Goal: Task Accomplishment & Management: Use online tool/utility

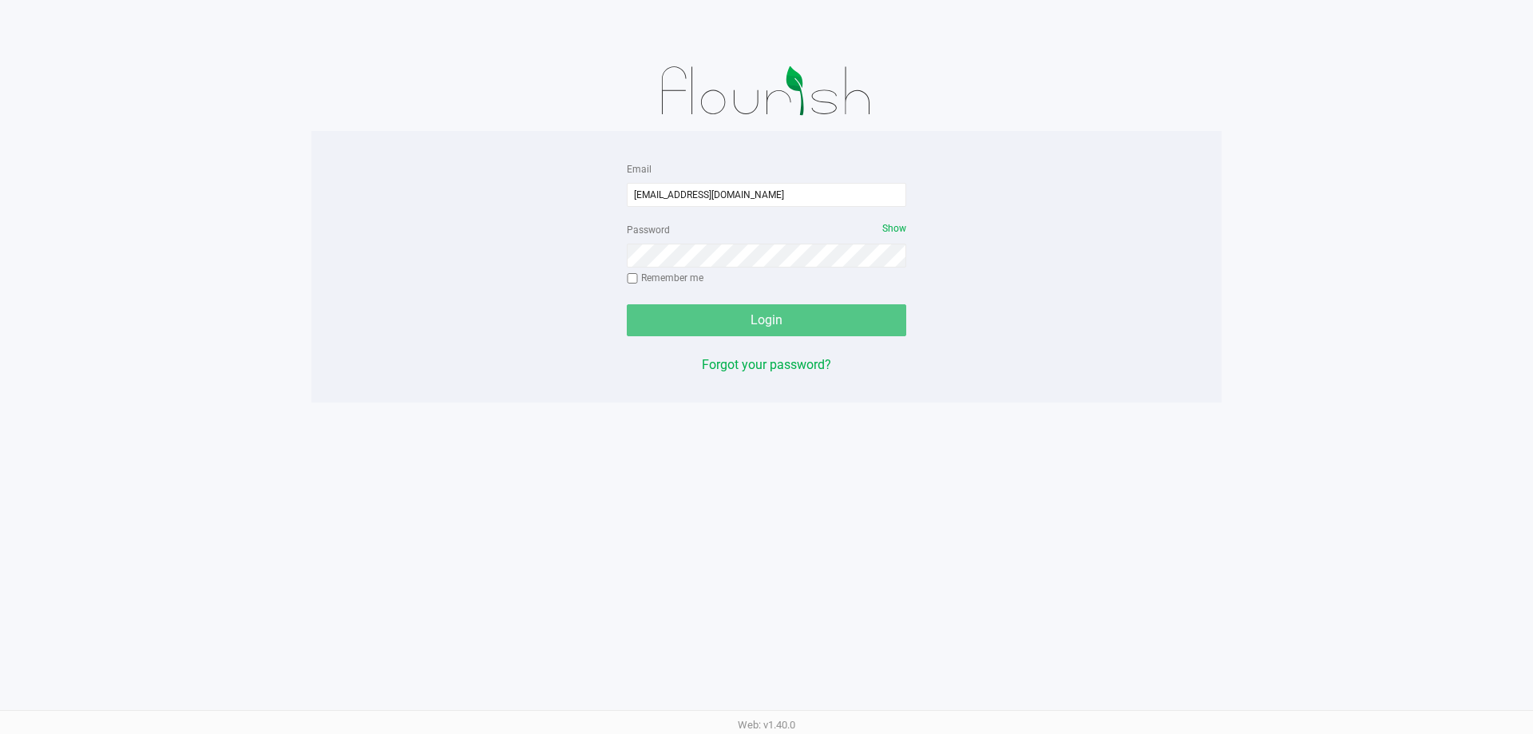
type input "[EMAIL_ADDRESS][DOMAIN_NAME]"
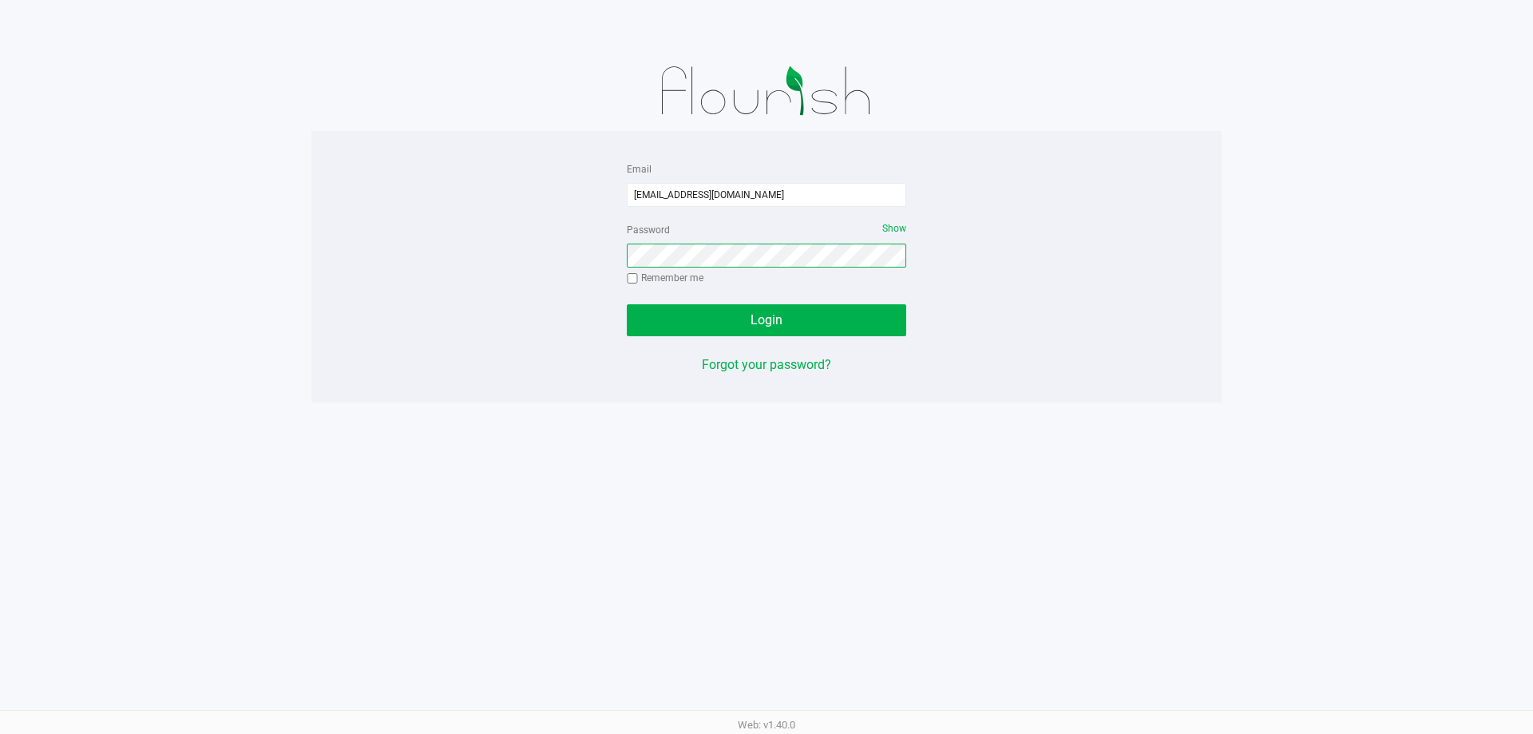
click at [627, 304] on button "Login" at bounding box center [766, 320] width 279 height 32
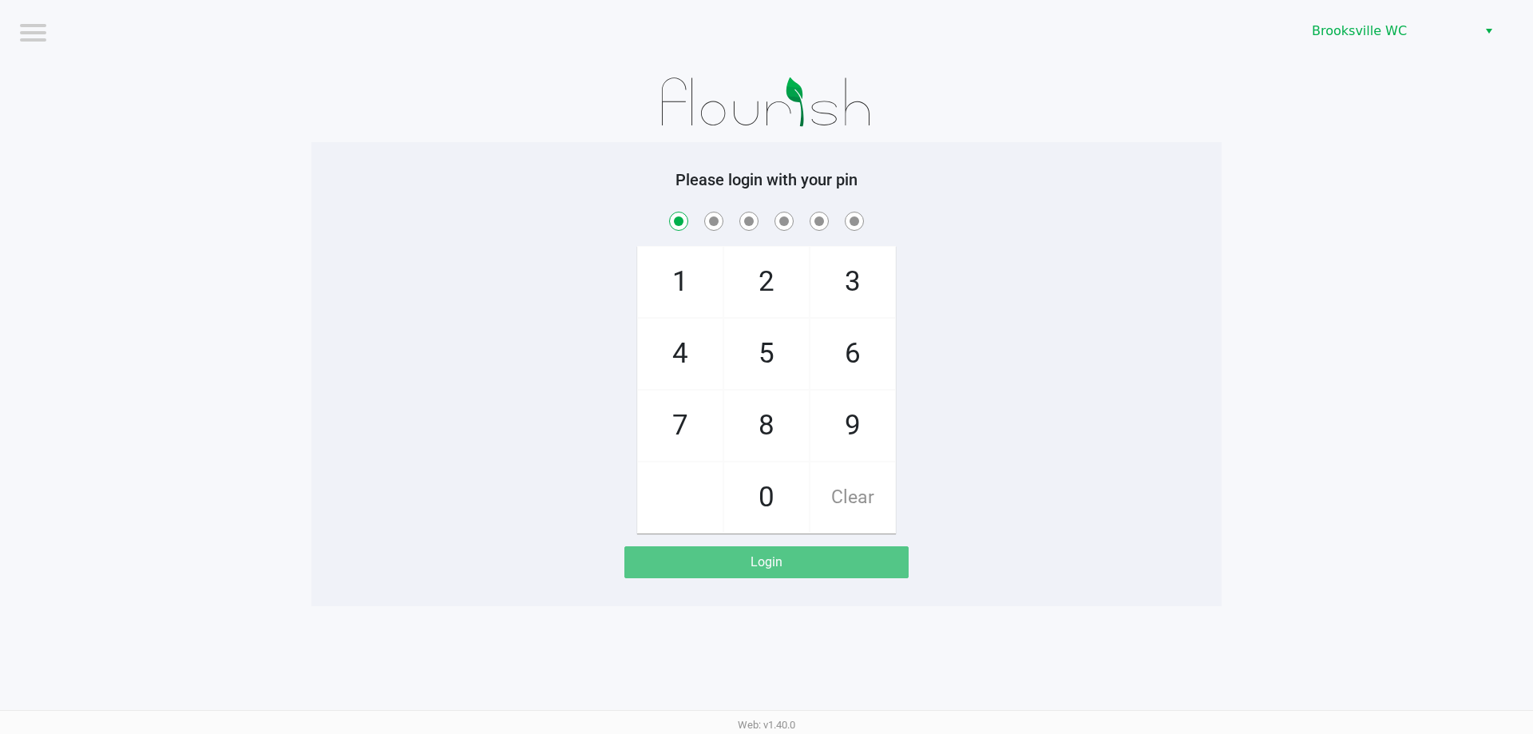
checkbox input "true"
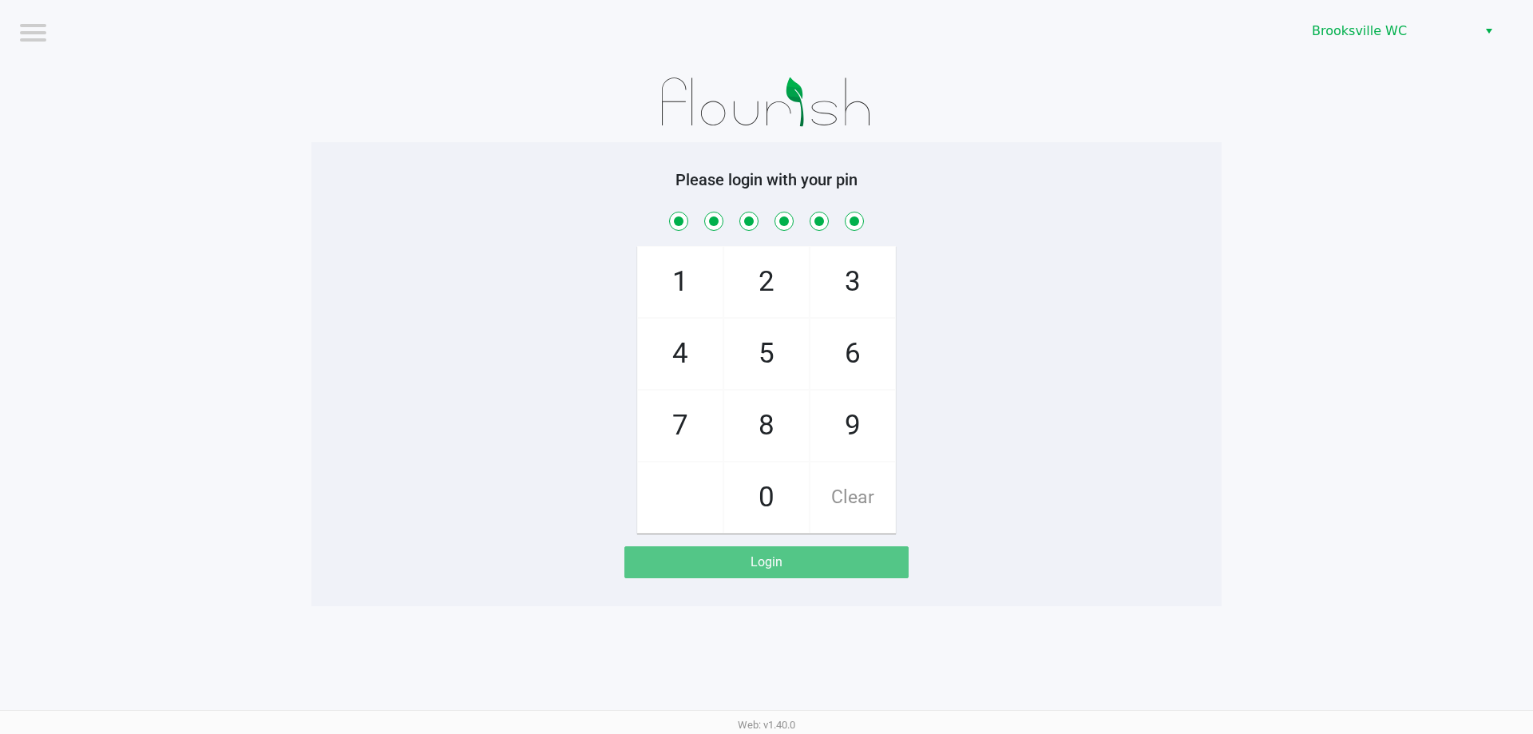
checkbox input "true"
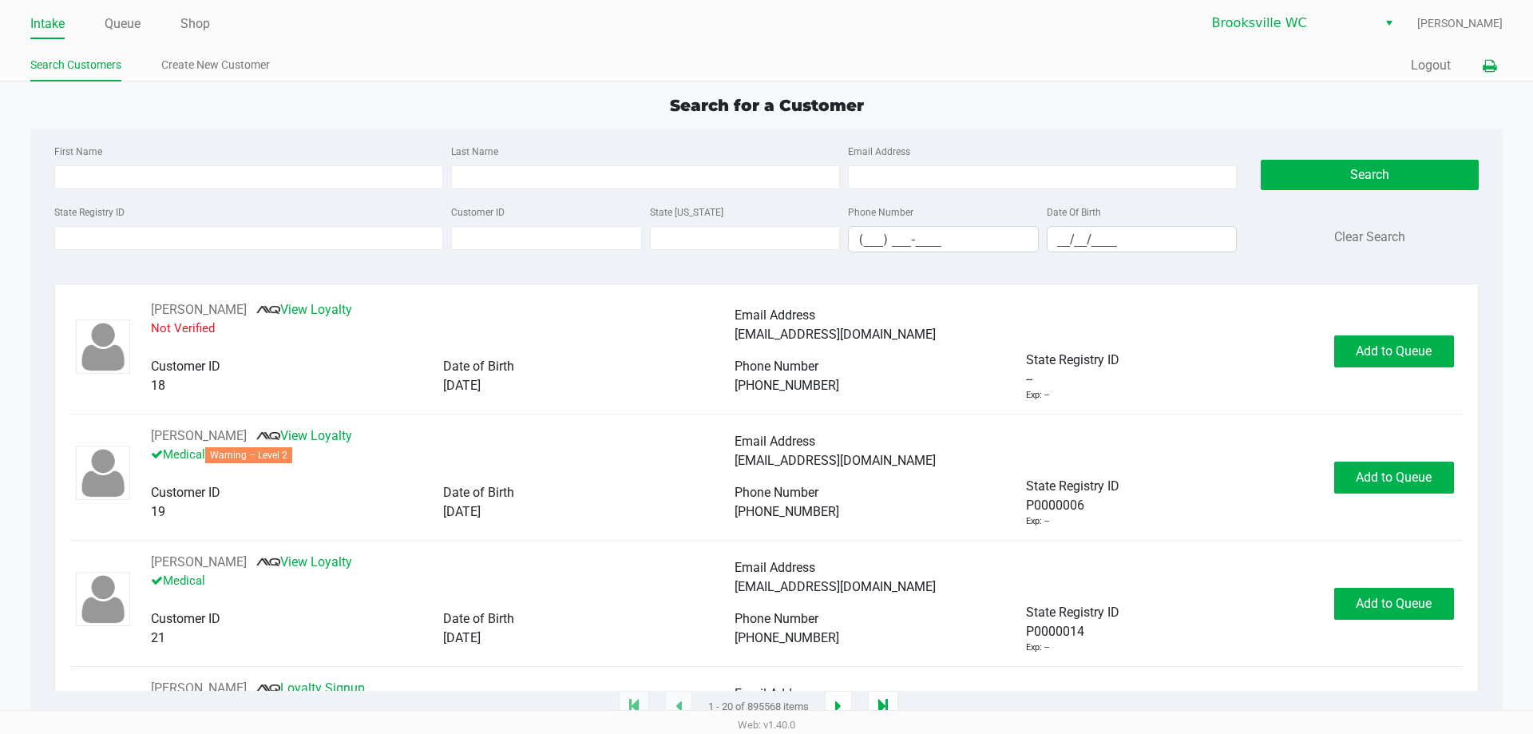
click at [1483, 72] on icon at bounding box center [1490, 66] width 14 height 11
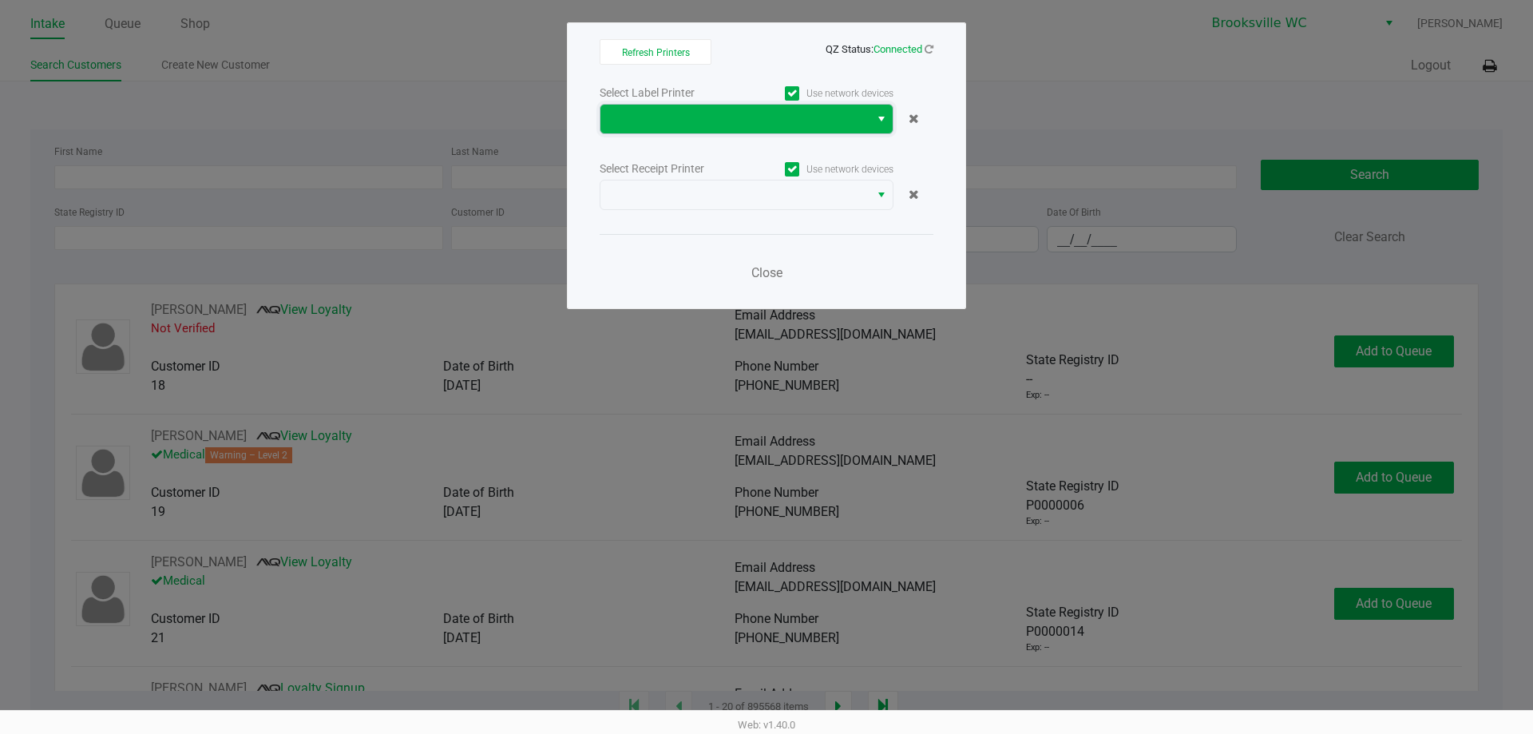
click at [701, 133] on span at bounding box center [734, 119] width 269 height 29
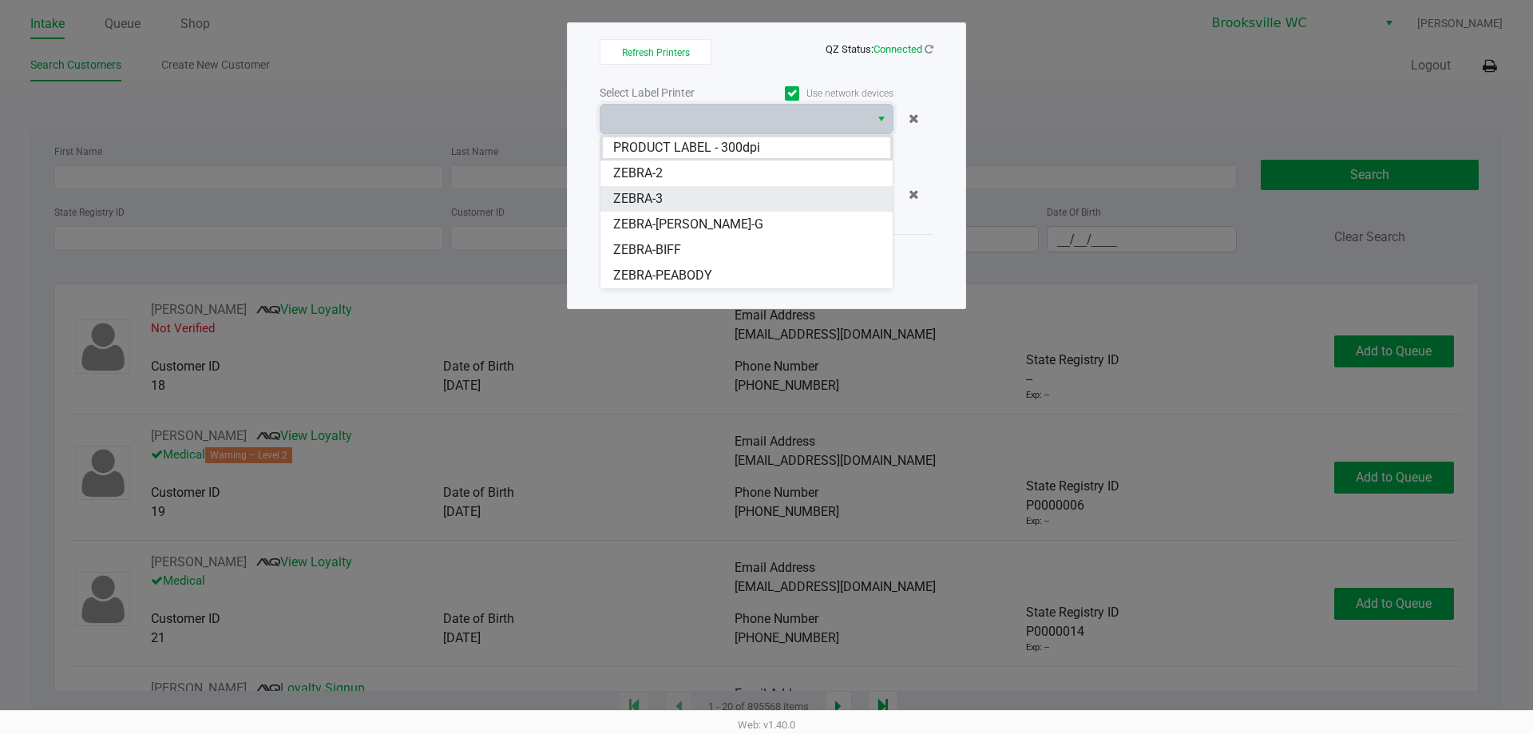
click at [701, 191] on li "ZEBRA-3" at bounding box center [746, 199] width 292 height 26
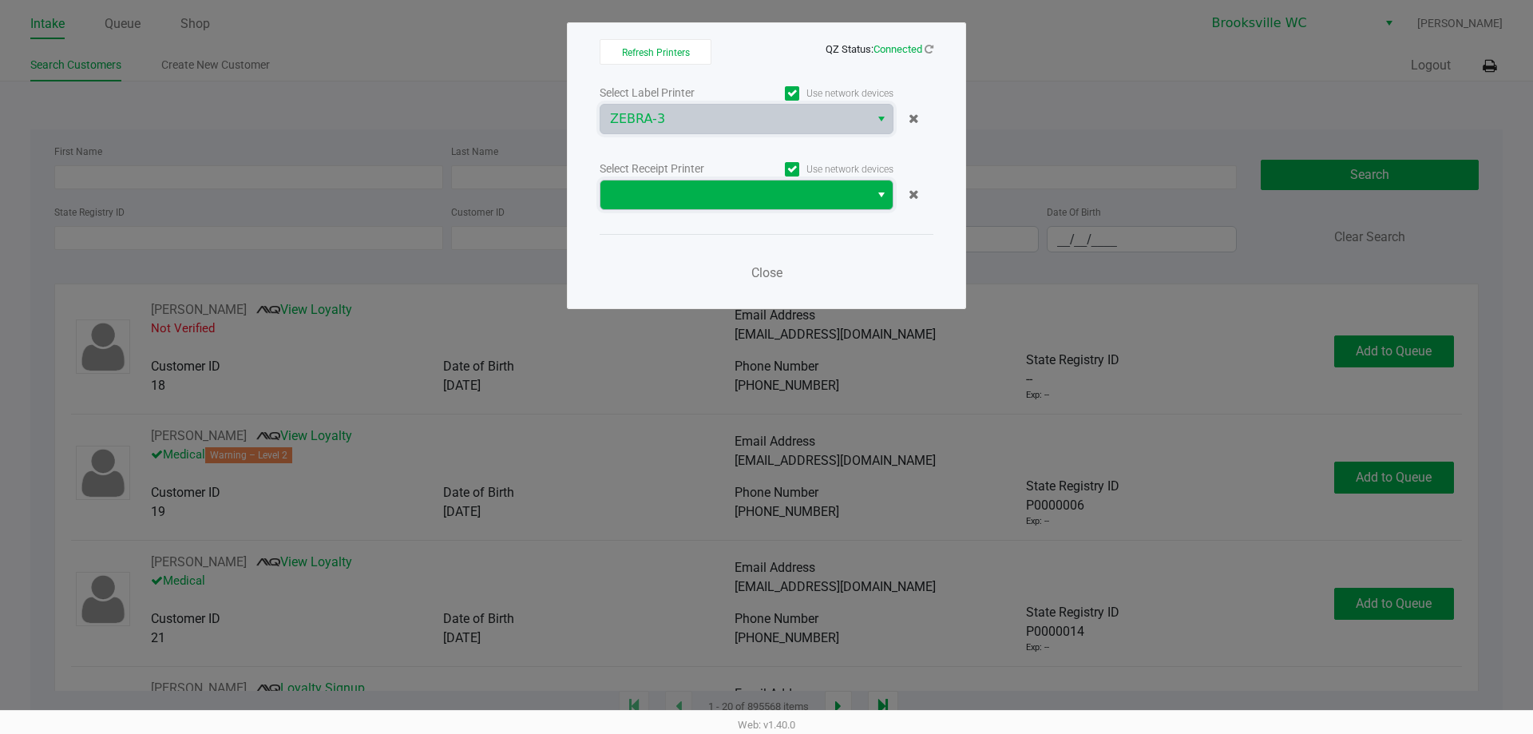
click at [703, 204] on span at bounding box center [734, 194] width 269 height 29
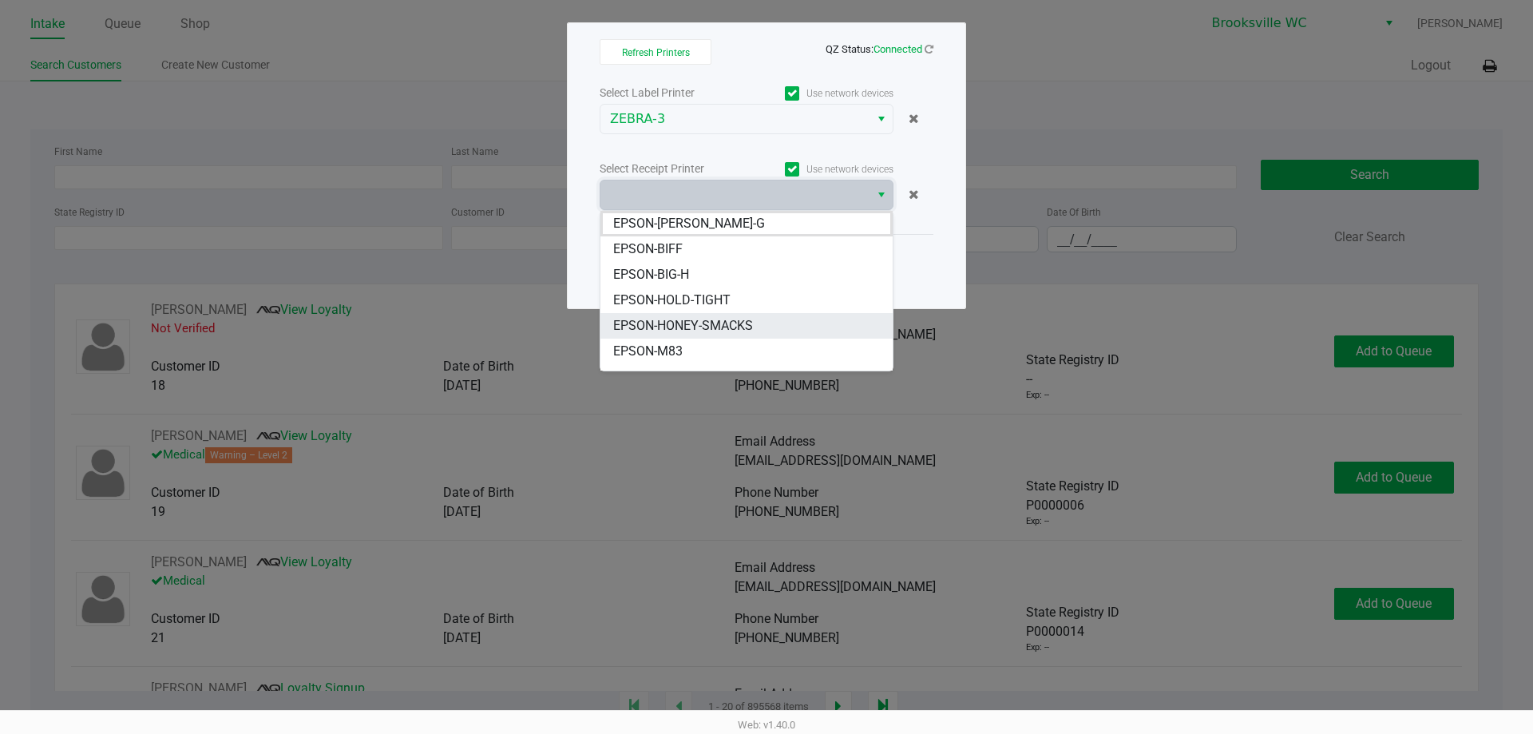
scroll to position [121, 0]
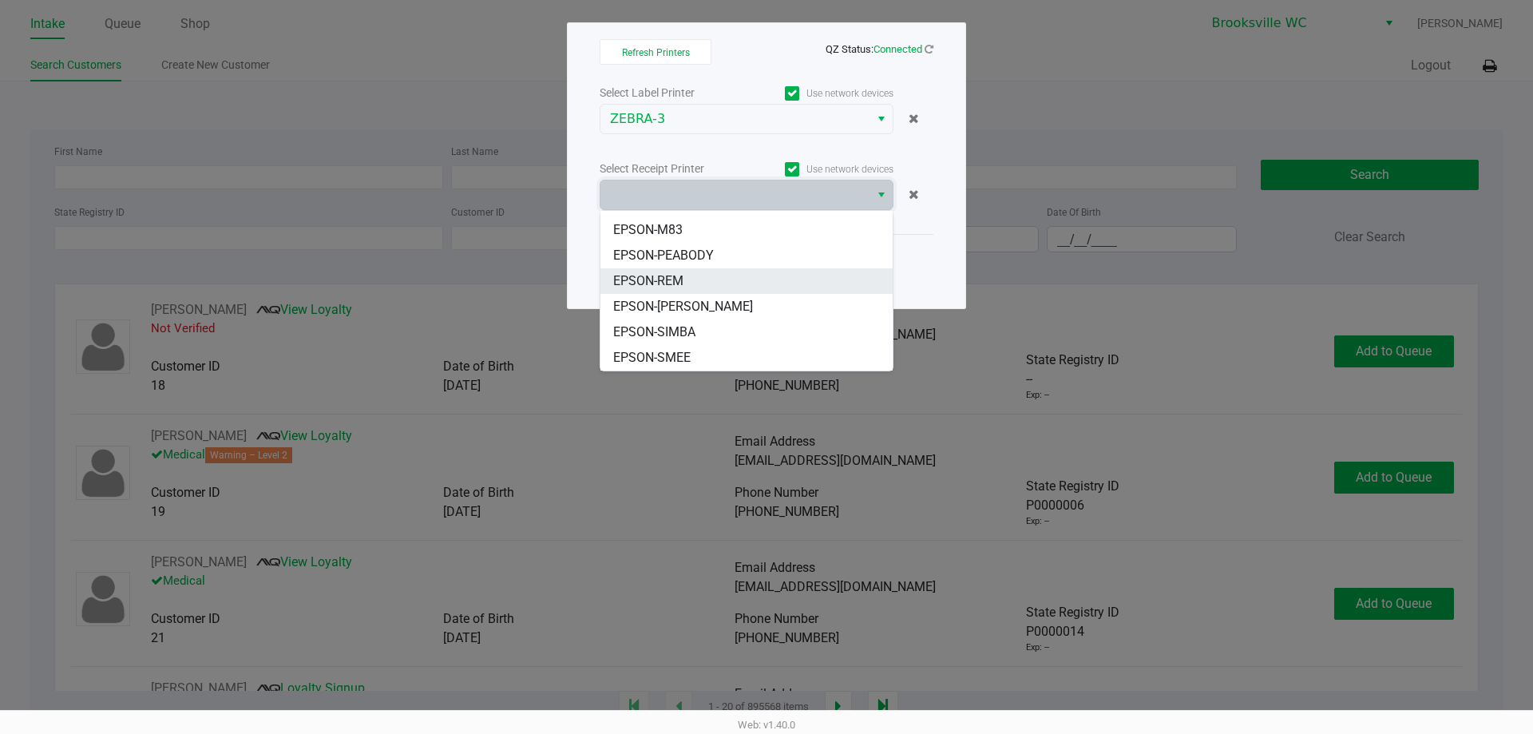
click at [711, 276] on li "EPSON-REM" at bounding box center [746, 281] width 292 height 26
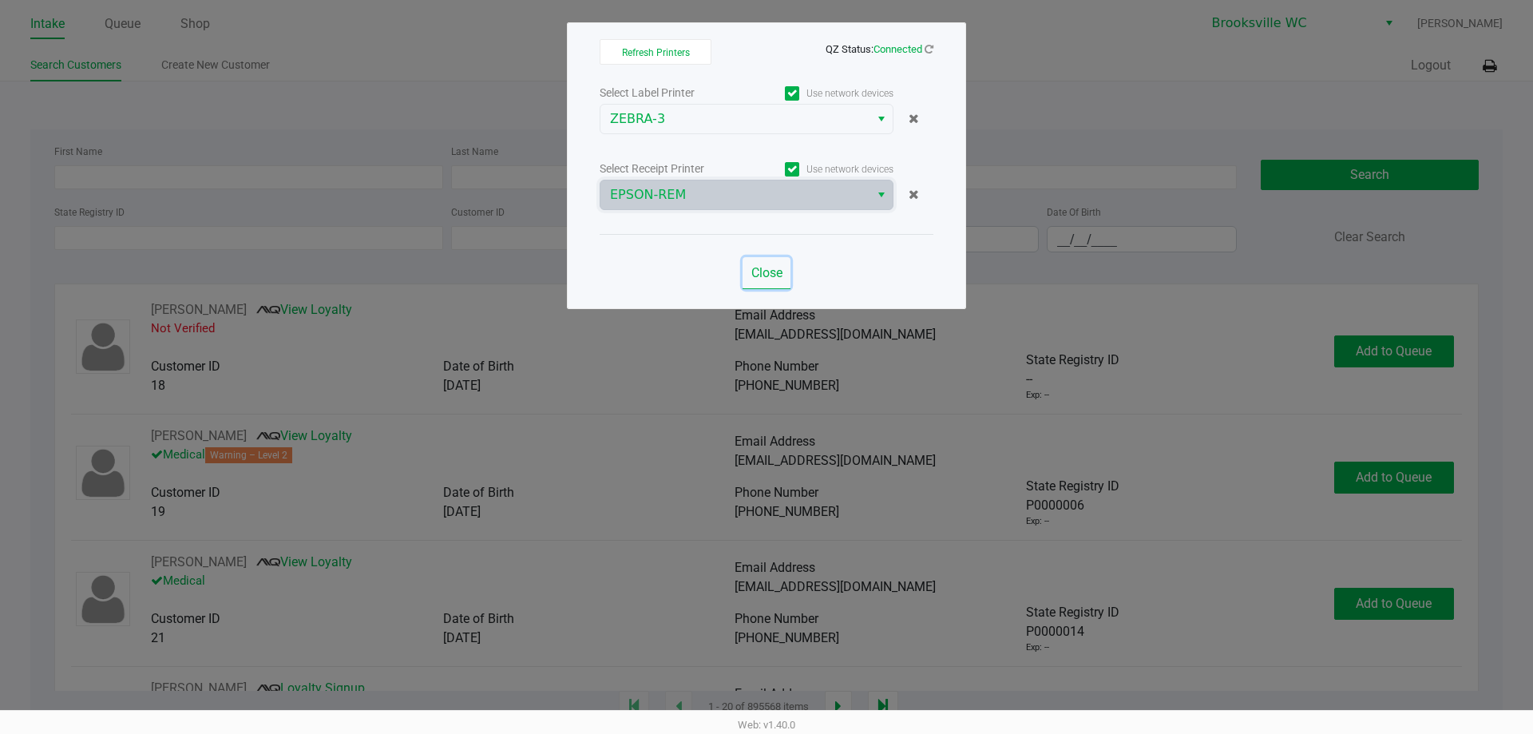
click at [784, 274] on button "Close" at bounding box center [766, 273] width 48 height 32
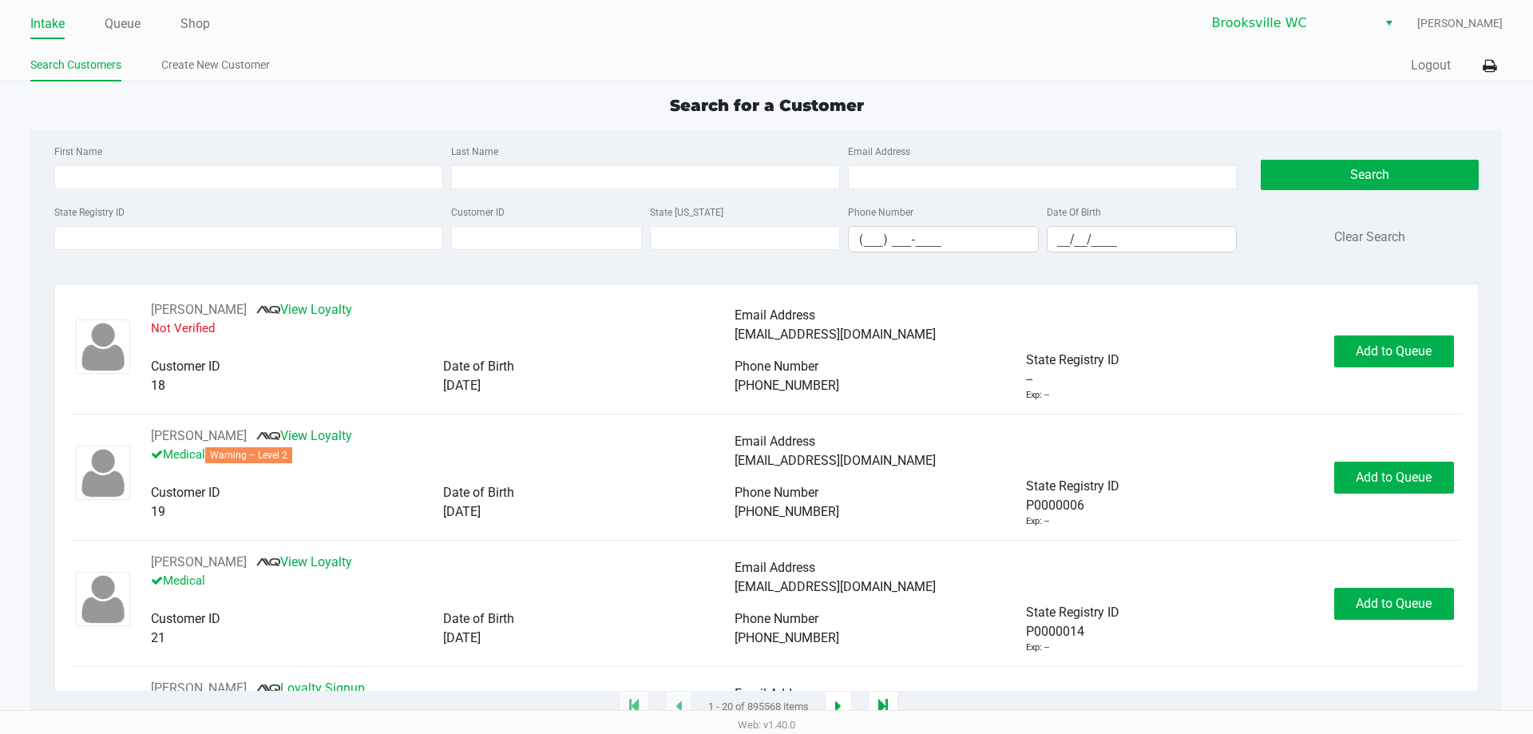
click at [212, 22] on ul "Intake Queue Shop" at bounding box center [398, 24] width 736 height 27
click at [203, 20] on link "Shop" at bounding box center [195, 24] width 30 height 22
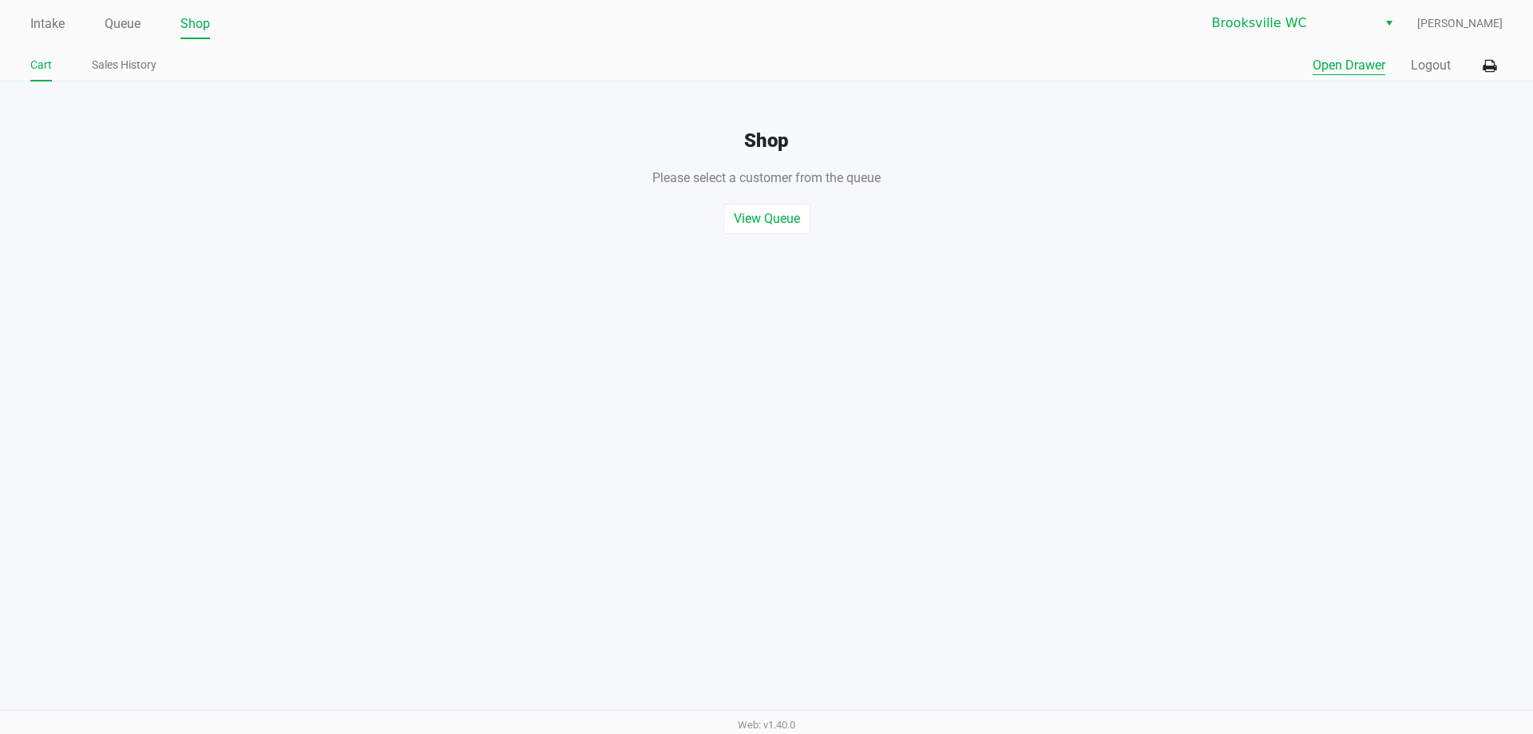
click at [1341, 62] on button "Open Drawer" at bounding box center [1349, 65] width 73 height 19
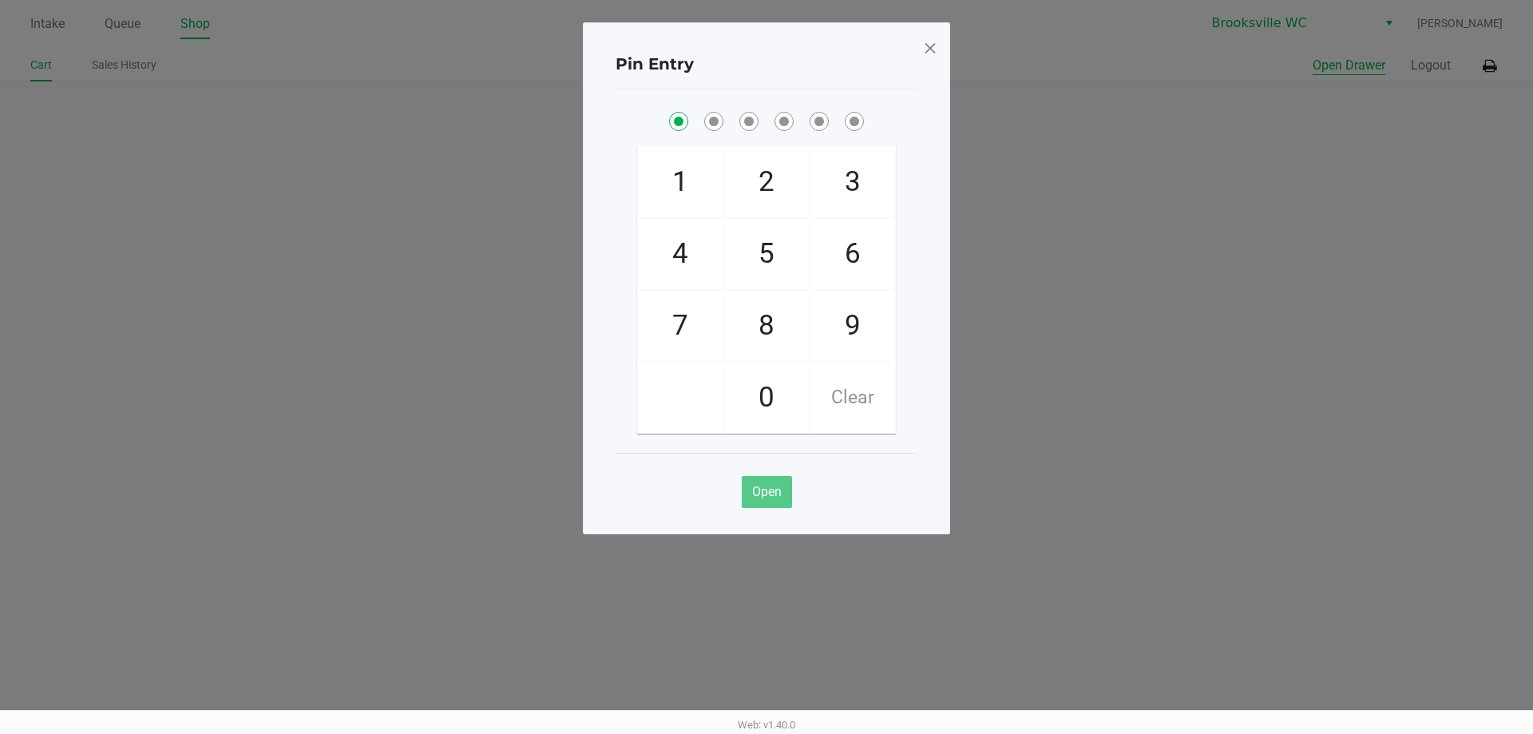
checkbox input "true"
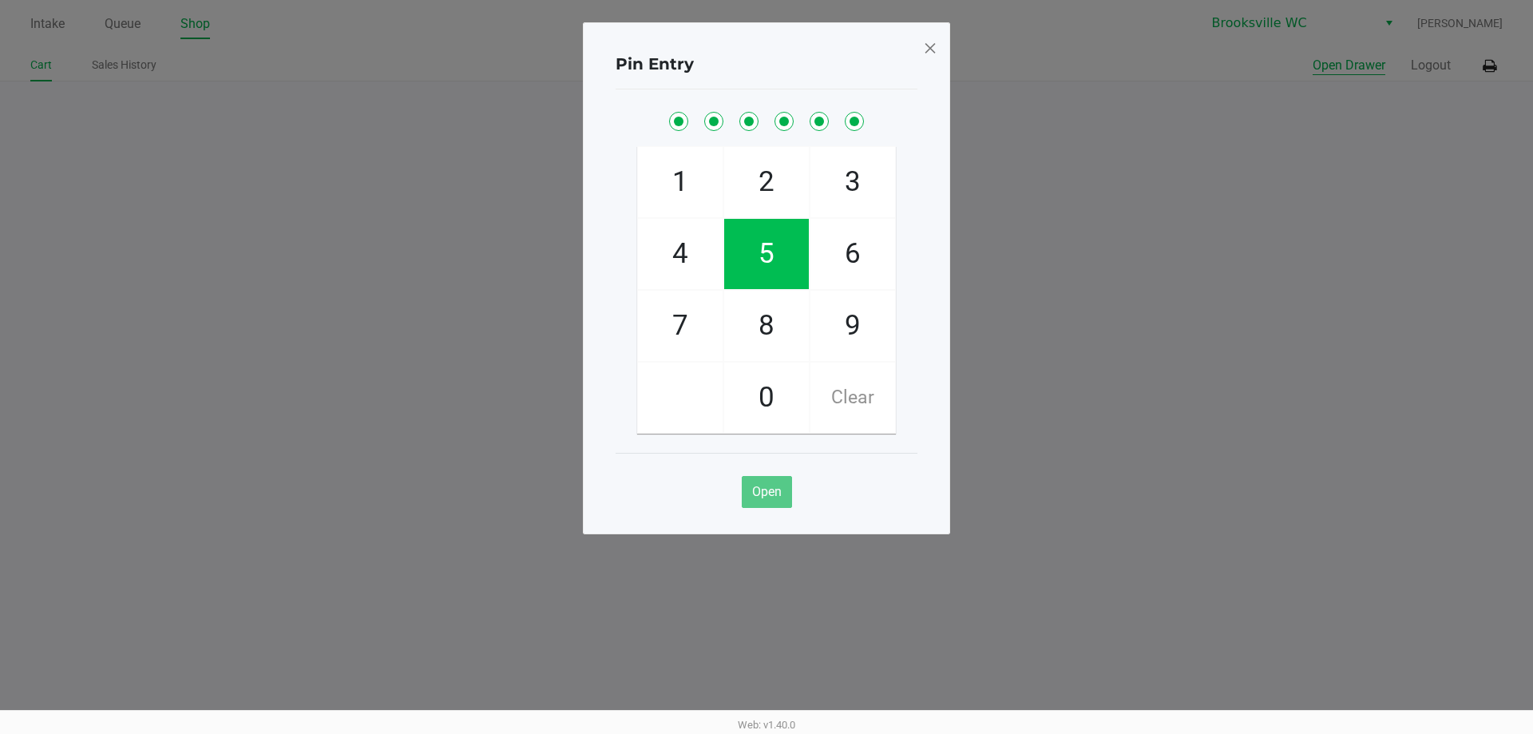
checkbox input "true"
